Goal: Complete application form

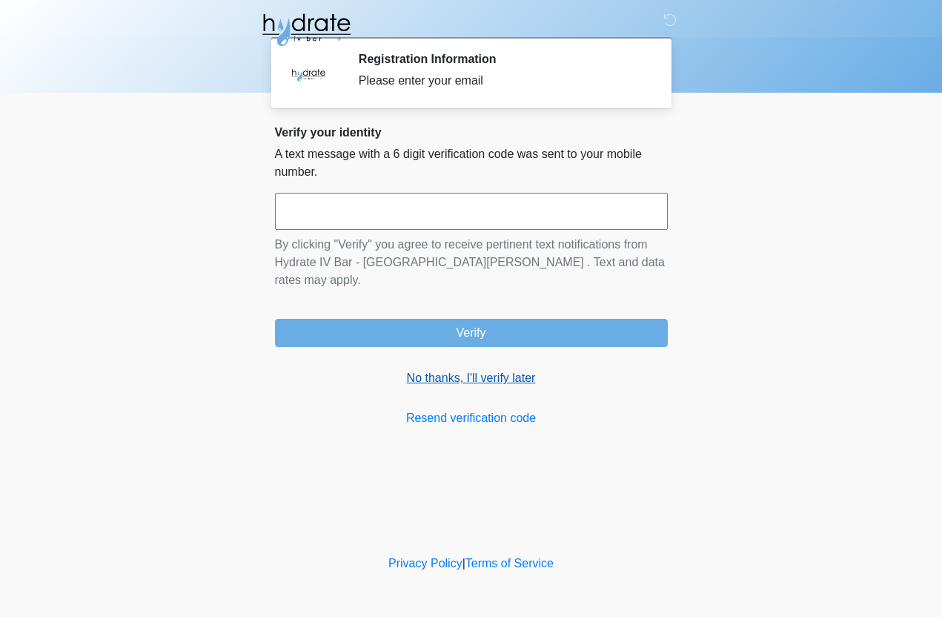
click at [494, 369] on link "No thanks, I'll verify later" at bounding box center [471, 378] width 393 height 18
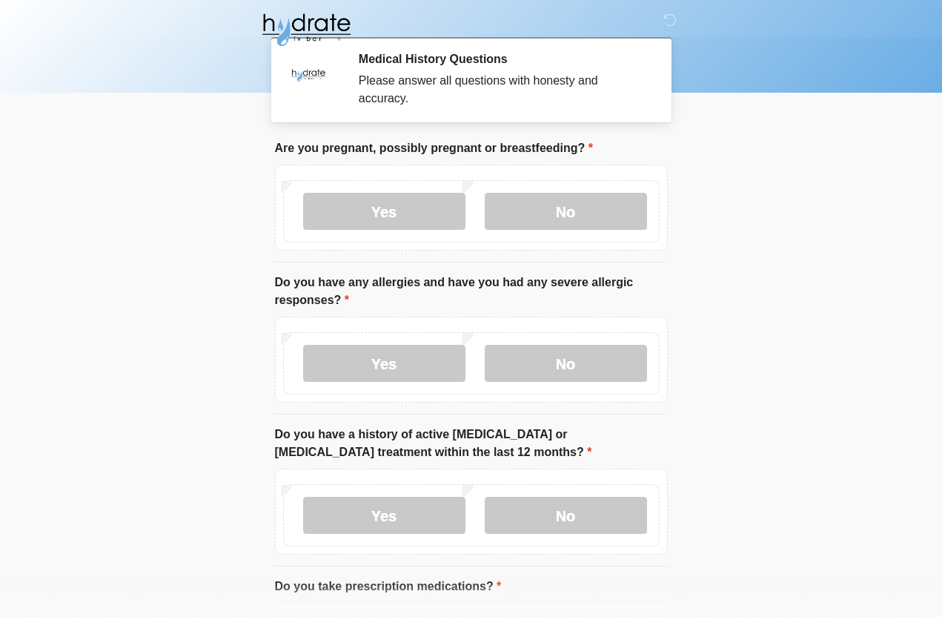
click at [592, 189] on div "Yes No" at bounding box center [471, 211] width 376 height 62
click at [550, 225] on label "No" at bounding box center [566, 211] width 162 height 37
click at [566, 208] on label "No" at bounding box center [566, 211] width 162 height 37
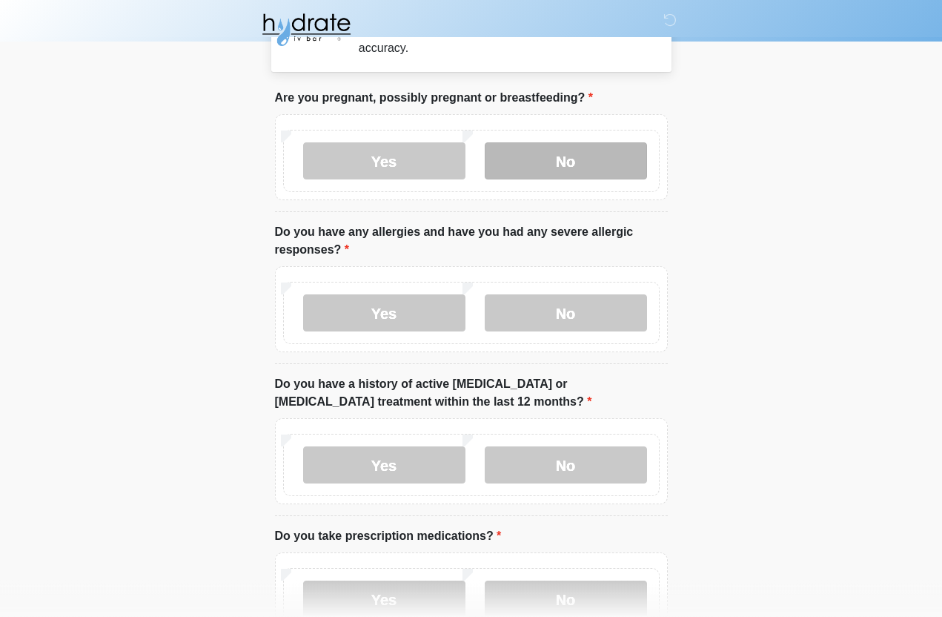
scroll to position [50, 0]
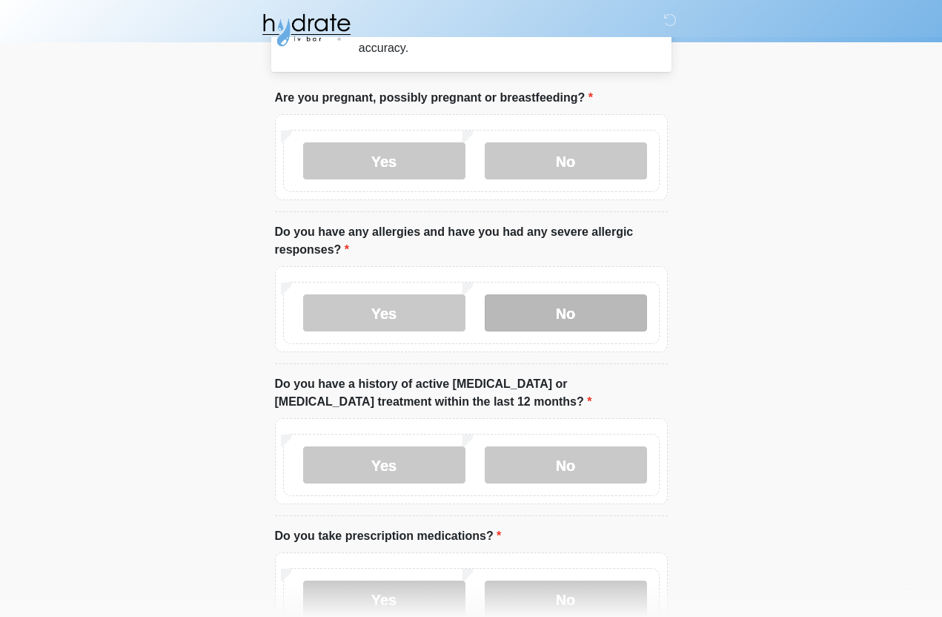
click at [566, 318] on label "No" at bounding box center [566, 312] width 162 height 37
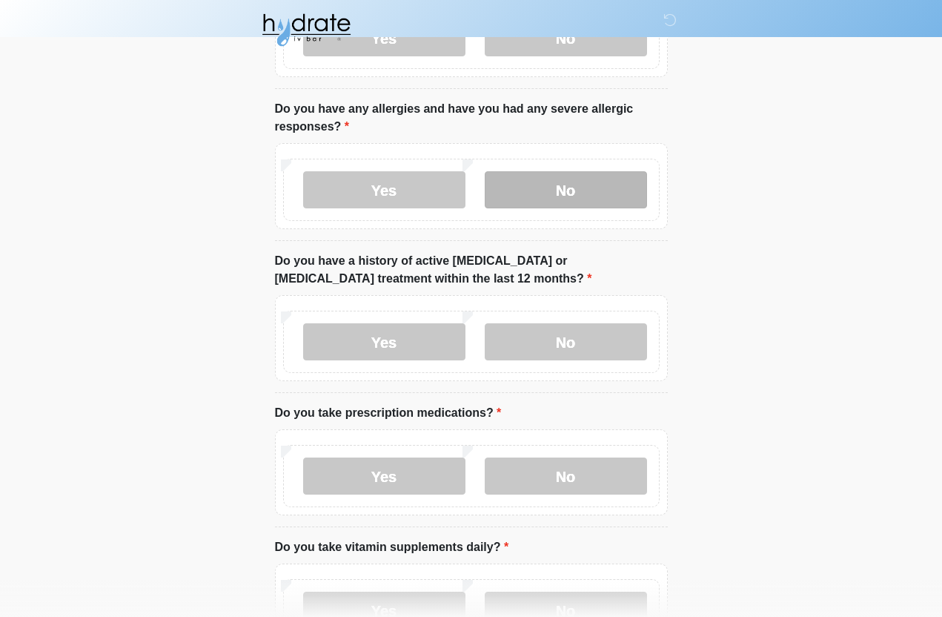
scroll to position [175, 0]
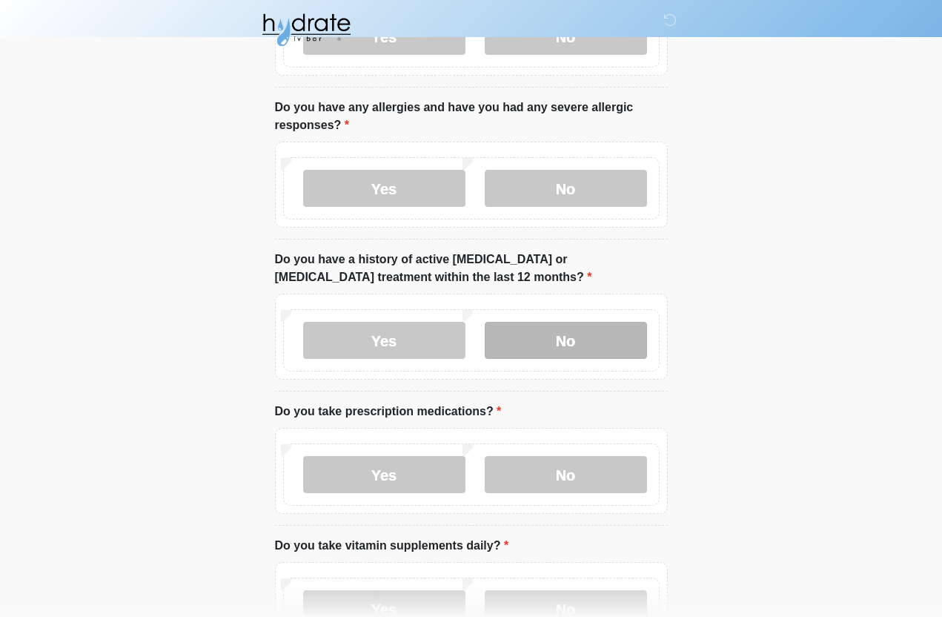
click at [579, 345] on label "No" at bounding box center [566, 340] width 162 height 37
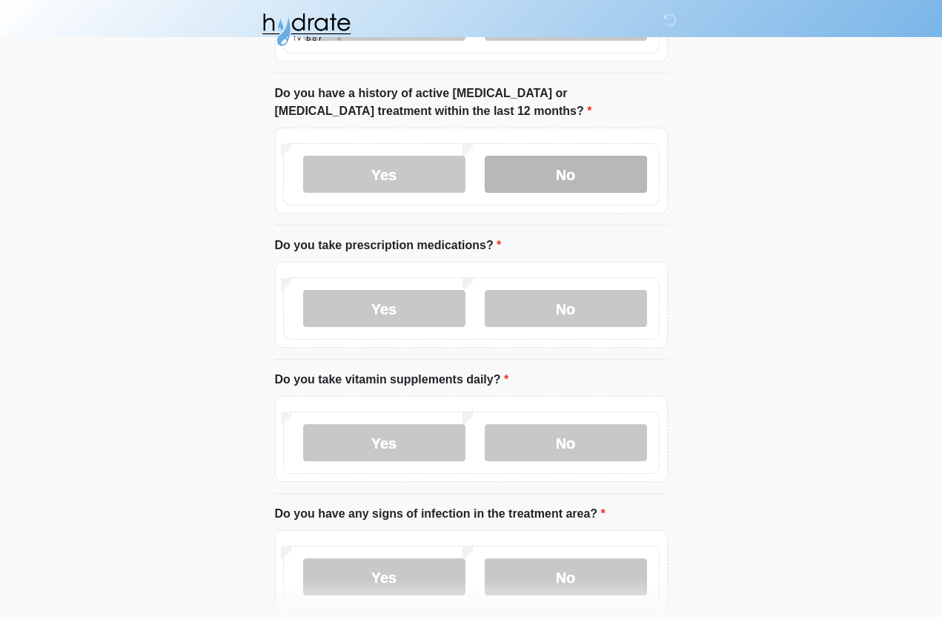
scroll to position [342, 0]
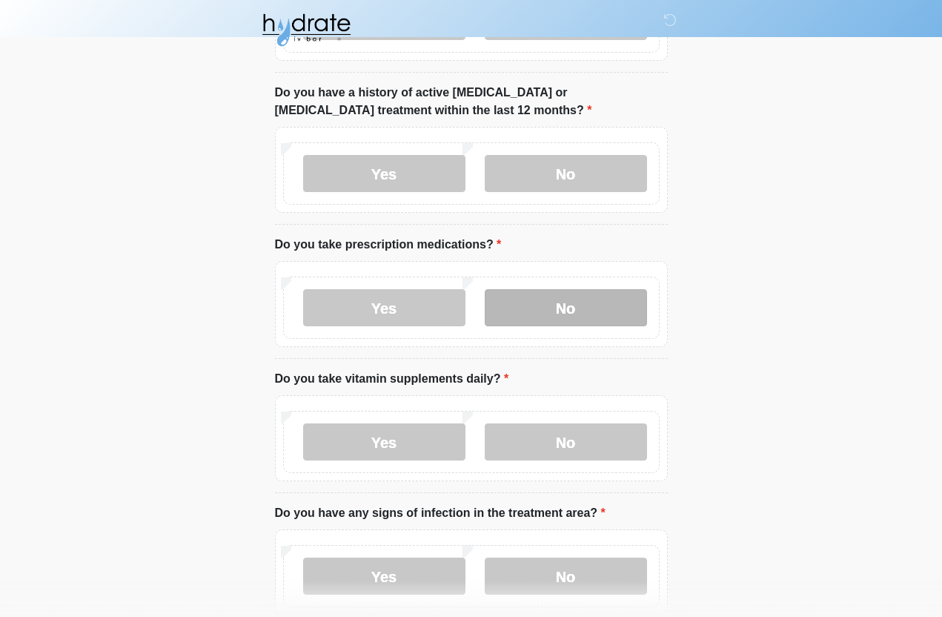
click at [550, 319] on label "No" at bounding box center [566, 307] width 162 height 37
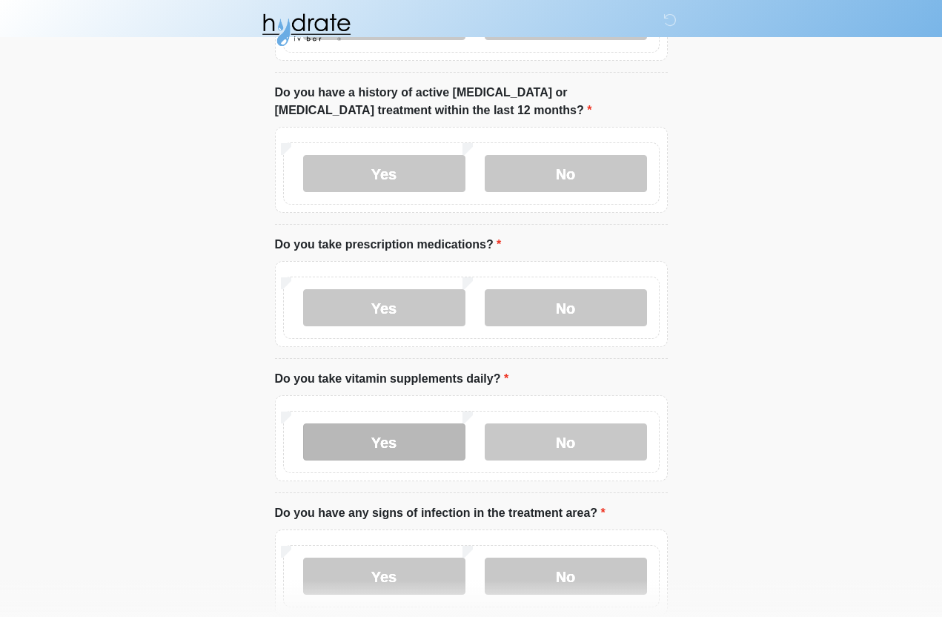
click at [419, 438] on label "Yes" at bounding box center [384, 441] width 162 height 37
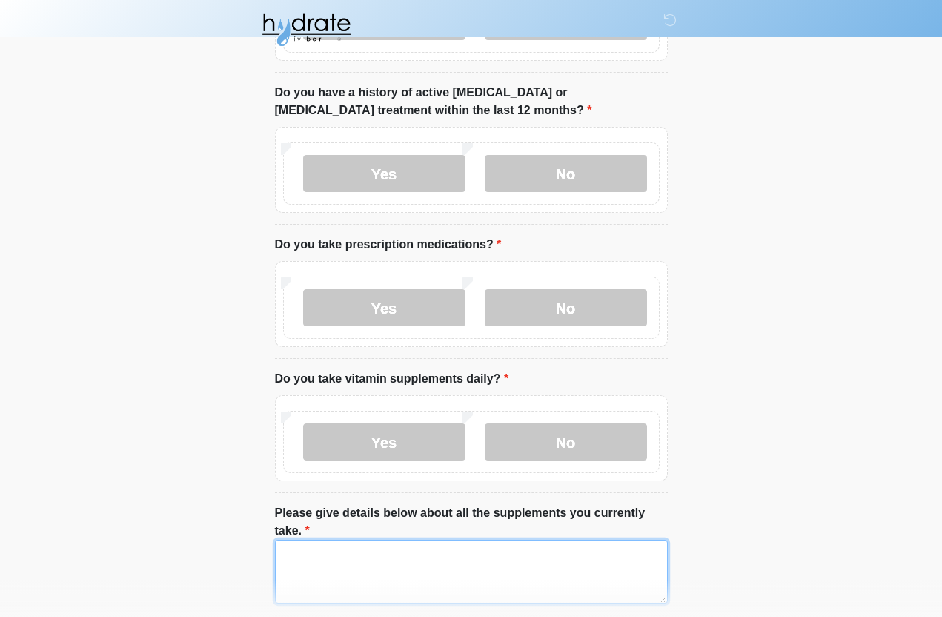
click at [352, 566] on textarea "Please give details below about all the supplements you currently take." at bounding box center [471, 572] width 393 height 64
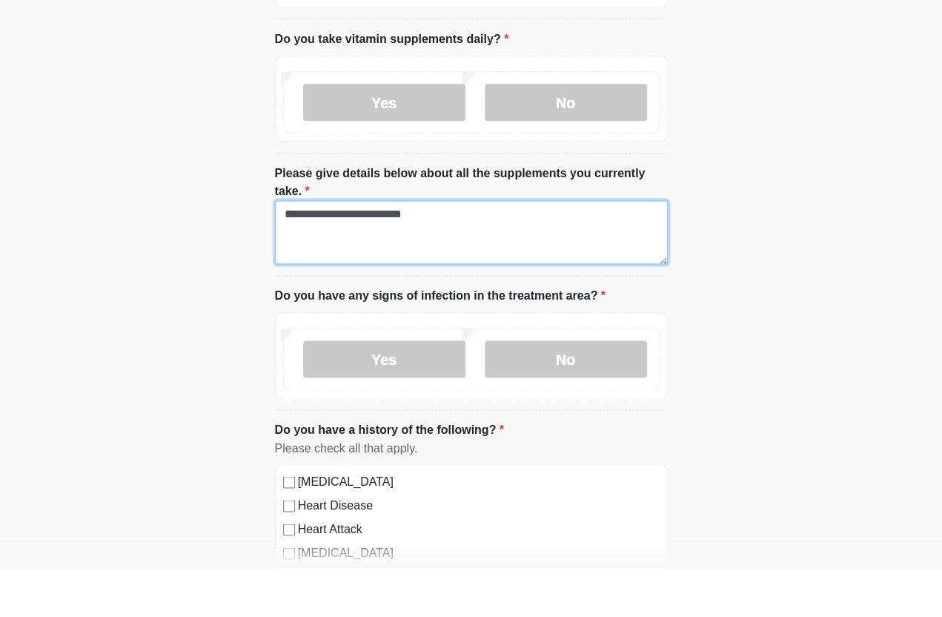
scroll to position [634, 0]
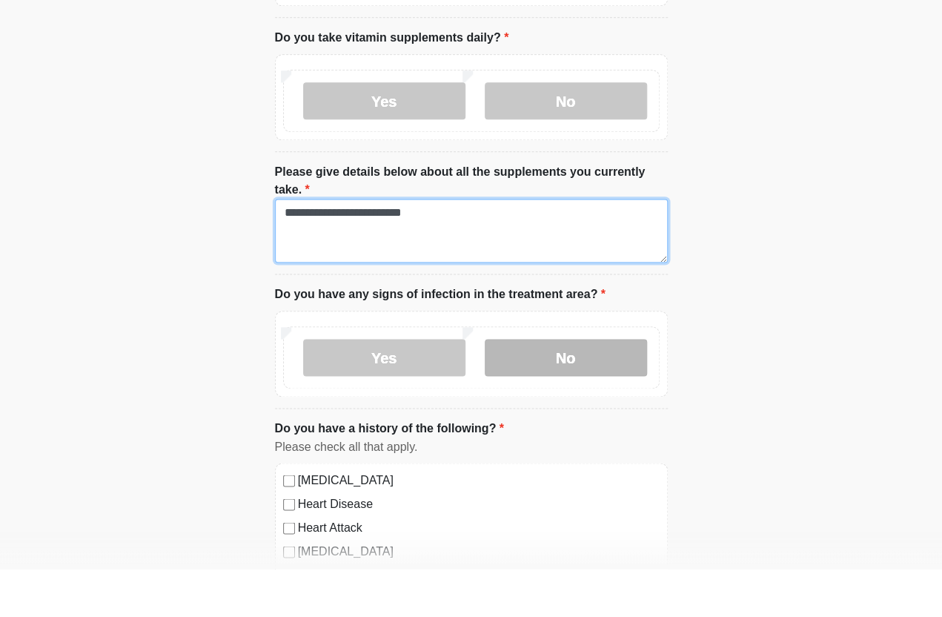
type textarea "**********"
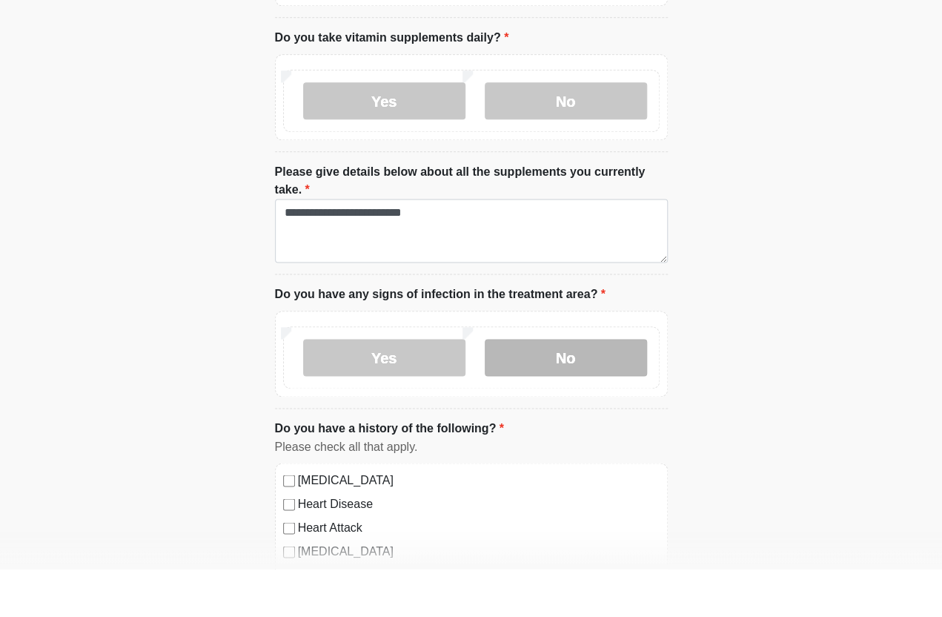
click at [577, 387] on label "No" at bounding box center [566, 405] width 162 height 37
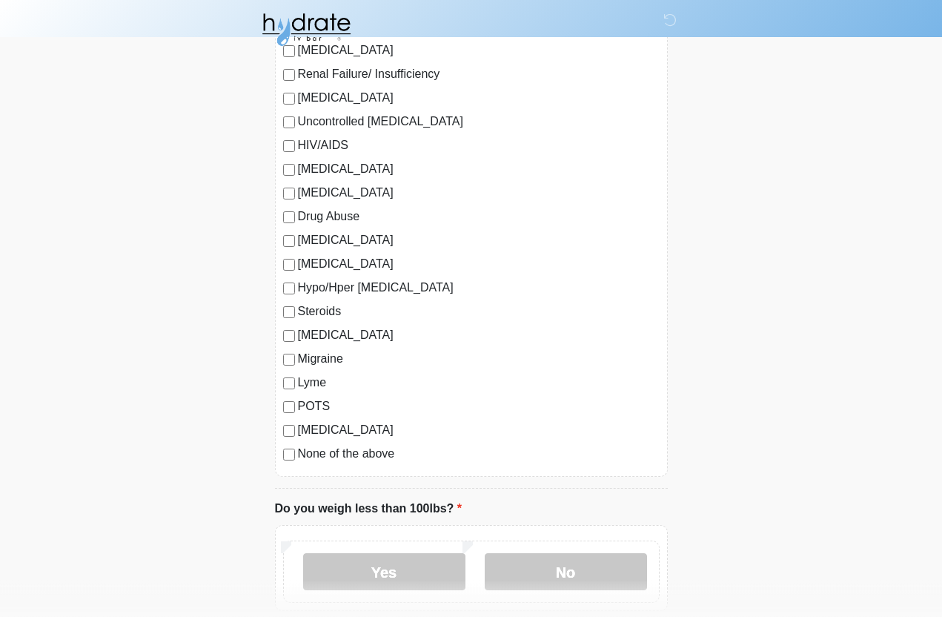
scroll to position [1478, 0]
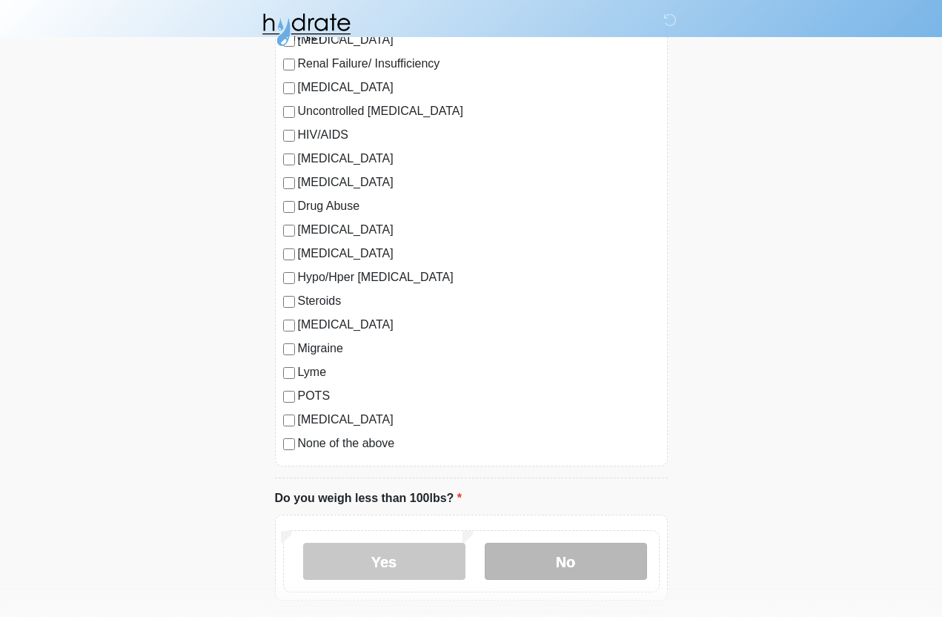
click at [563, 557] on label "No" at bounding box center [566, 561] width 162 height 37
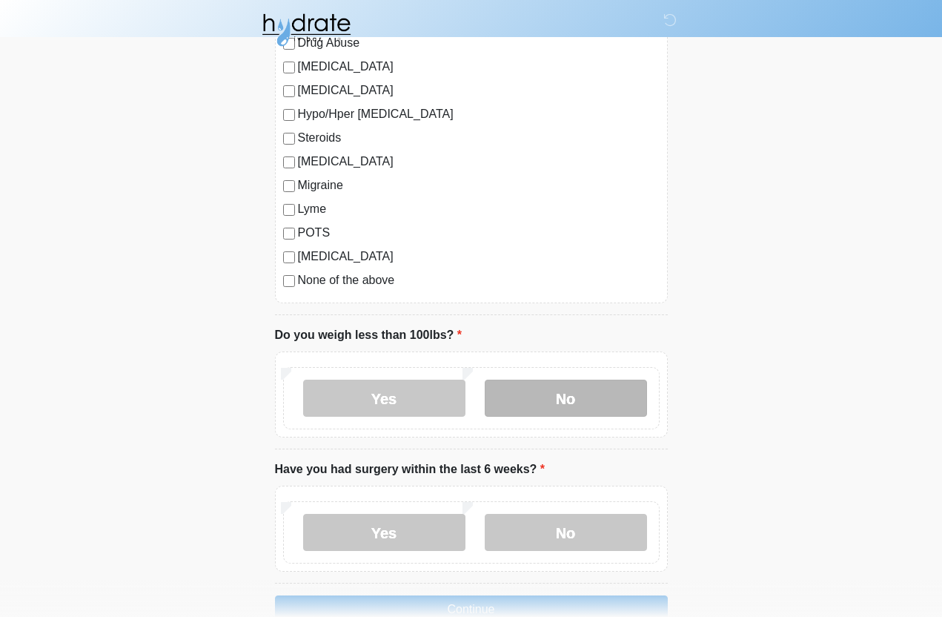
scroll to position [1668, 0]
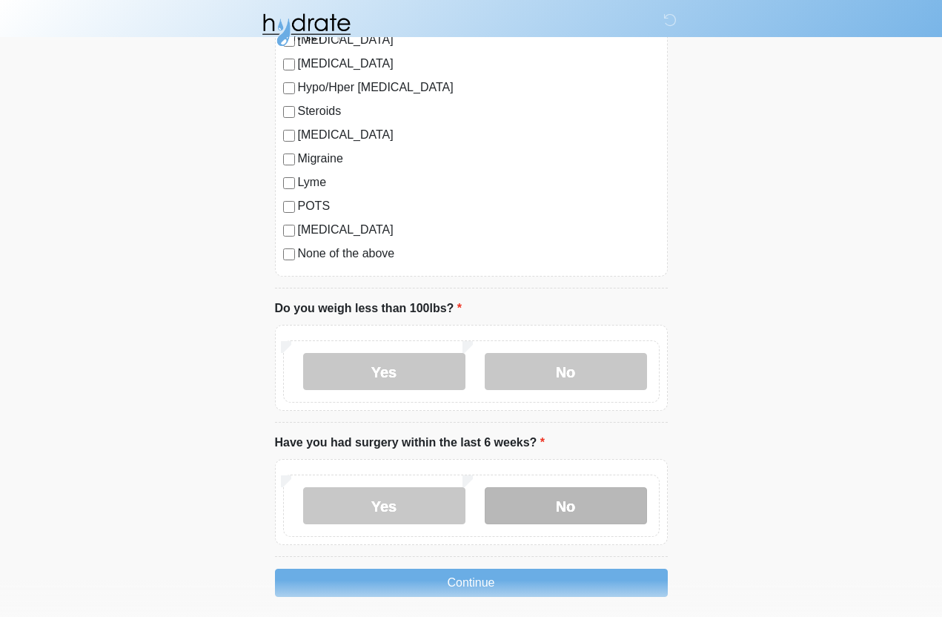
click at [582, 500] on label "No" at bounding box center [566, 505] width 162 height 37
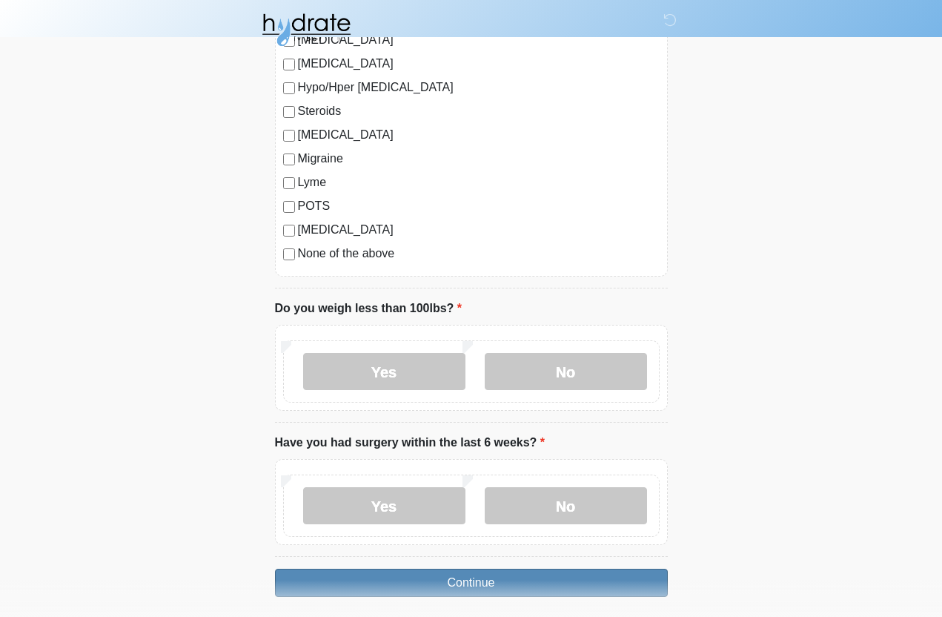
click at [600, 577] on button "Continue" at bounding box center [471, 582] width 393 height 28
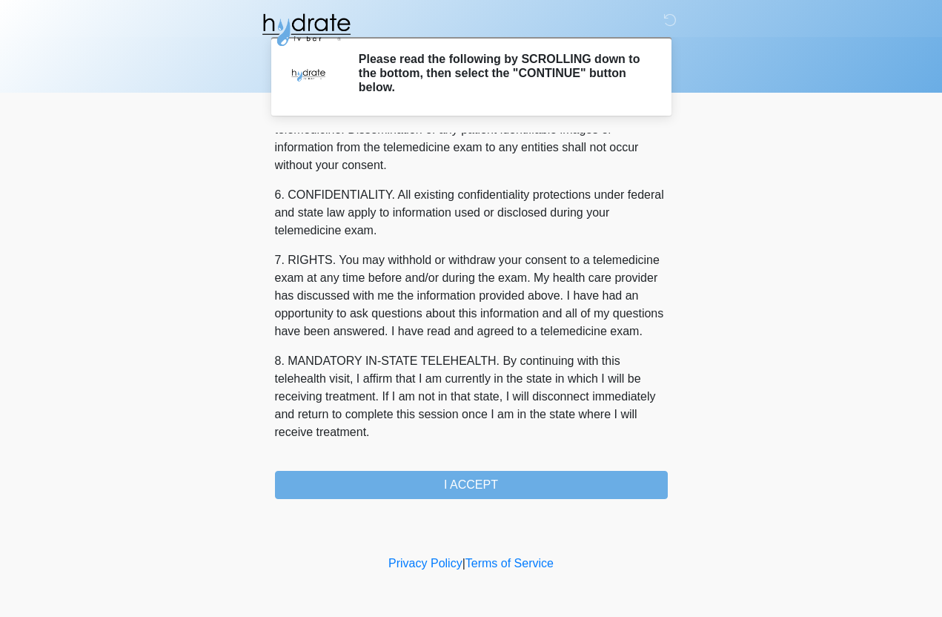
scroll to position [557, 0]
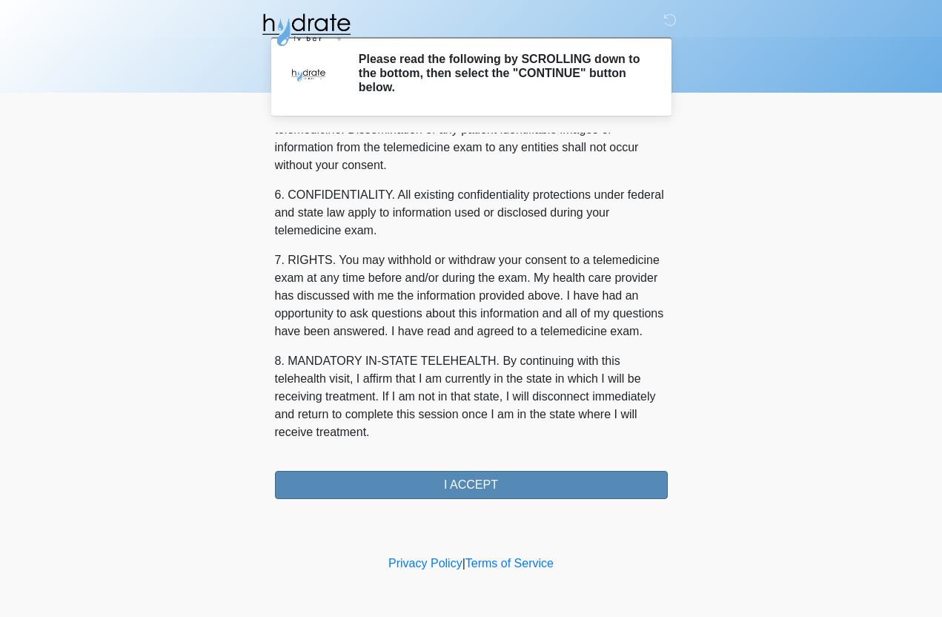
click at [374, 488] on button "I ACCEPT" at bounding box center [471, 485] width 393 height 28
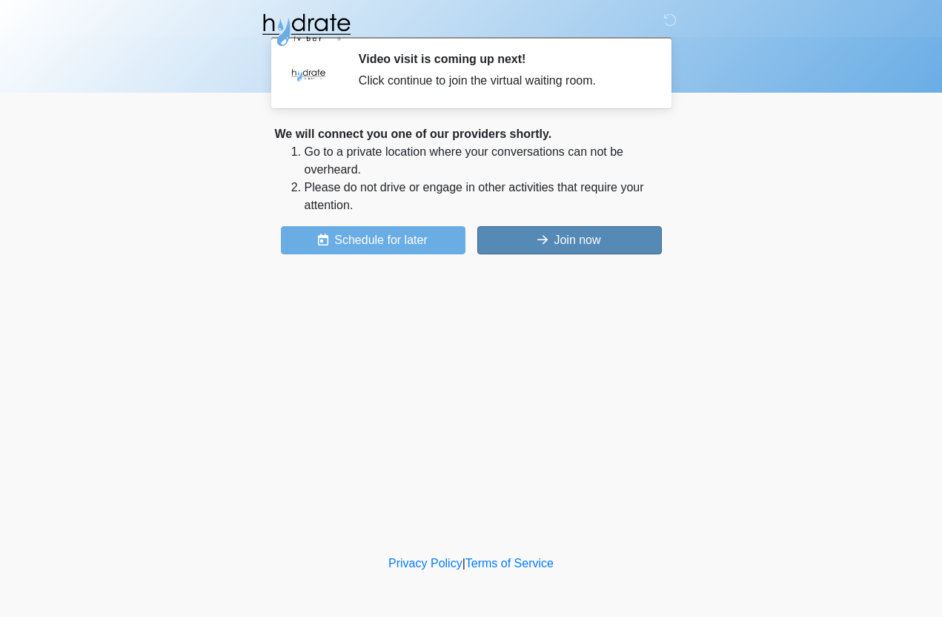
click at [552, 236] on button "Join now" at bounding box center [569, 240] width 185 height 28
click at [568, 248] on button "Join now" at bounding box center [569, 240] width 185 height 28
